Goal: Task Accomplishment & Management: Manage account settings

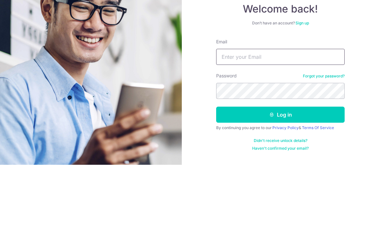
type input "[EMAIL_ADDRESS][DOMAIN_NAME]"
click at [280, 171] on button "Log in" at bounding box center [280, 179] width 129 height 16
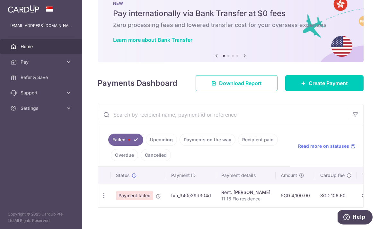
scroll to position [19, 0]
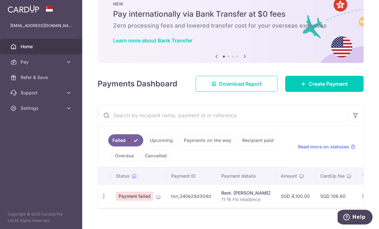
click at [156, 200] on icon at bounding box center [158, 196] width 5 height 5
click at [82, 170] on div "× Pause Schedule Pause all future payments in this series Pause just this one p…" at bounding box center [230, 114] width 297 height 229
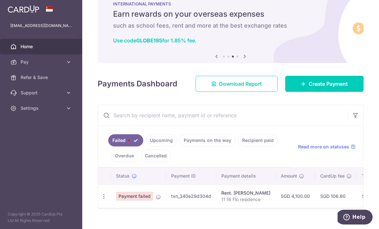
click at [101, 200] on icon "button" at bounding box center [104, 196] width 7 height 7
click at [98, 220] on link "Update payment" at bounding box center [131, 213] width 67 height 15
radio input "true"
type input "4,100.00"
type input "11 16 Flo residence"
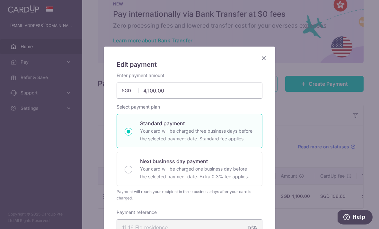
scroll to position [0, 0]
click at [264, 61] on icon "Close" at bounding box center [264, 58] width 8 height 8
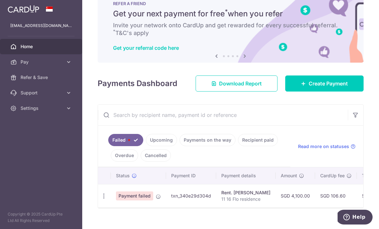
scroll to position [19, 0]
click at [101, 200] on icon "button" at bounding box center [104, 196] width 7 height 7
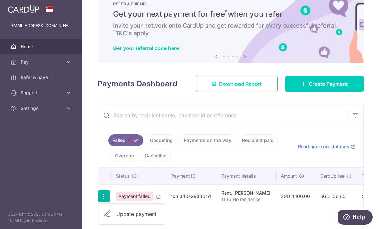
click at [98, 220] on link "Update payment" at bounding box center [131, 213] width 67 height 15
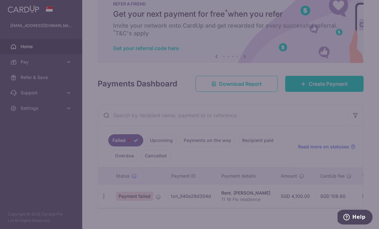
radio input "true"
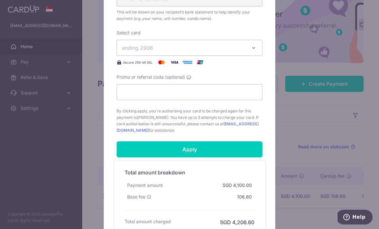
scroll to position [227, 0]
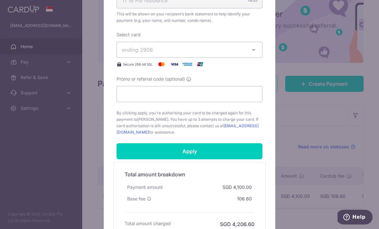
click at [136, 150] on input "Apply" at bounding box center [190, 151] width 146 height 16
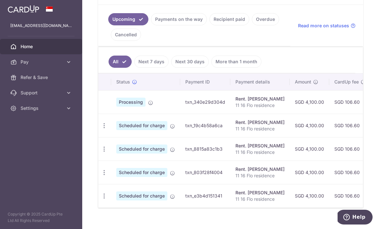
scroll to position [140, 0]
click at [101, 129] on icon "button" at bounding box center [104, 125] width 7 height 7
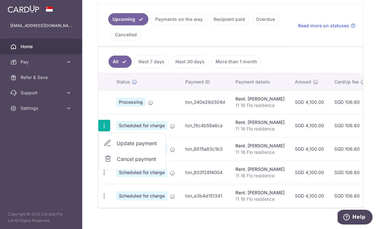
click at [13, 108] on div at bounding box center [189, 114] width 379 height 229
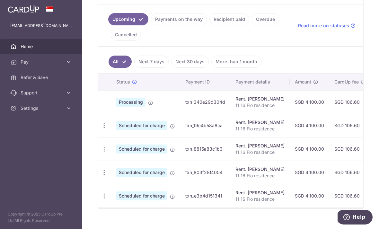
click at [101, 129] on icon "button" at bounding box center [104, 125] width 7 height 7
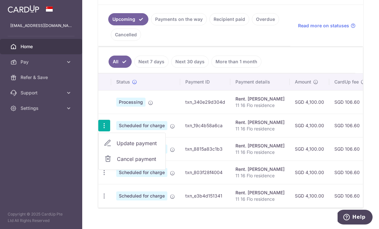
click at [117, 147] on span "Update payment" at bounding box center [139, 143] width 44 height 8
radio input "true"
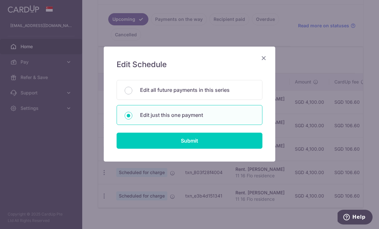
click at [134, 143] on input "Submit" at bounding box center [190, 141] width 146 height 16
radio input "true"
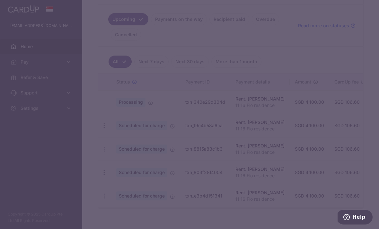
type input "4,100.00"
type input "02/10/2025"
type input "11 16 Flo residence"
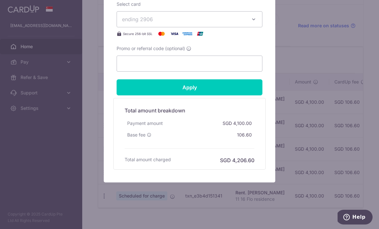
scroll to position [292, 0]
click at [131, 64] on input "Promo or referral code (optional)" at bounding box center [190, 64] width 146 height 16
click at [129, 61] on input "Promo or referral code (optional)" at bounding box center [190, 64] width 146 height 16
paste input "3HOME25R"
type input "3HOME25R"
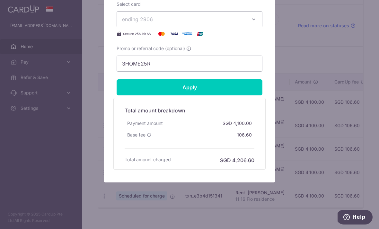
click at [131, 85] on input "Apply" at bounding box center [190, 87] width 146 height 16
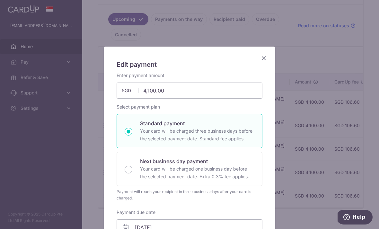
scroll to position [0, 0]
click at [263, 60] on icon "Close" at bounding box center [264, 58] width 8 height 8
